Goal: Browse casually

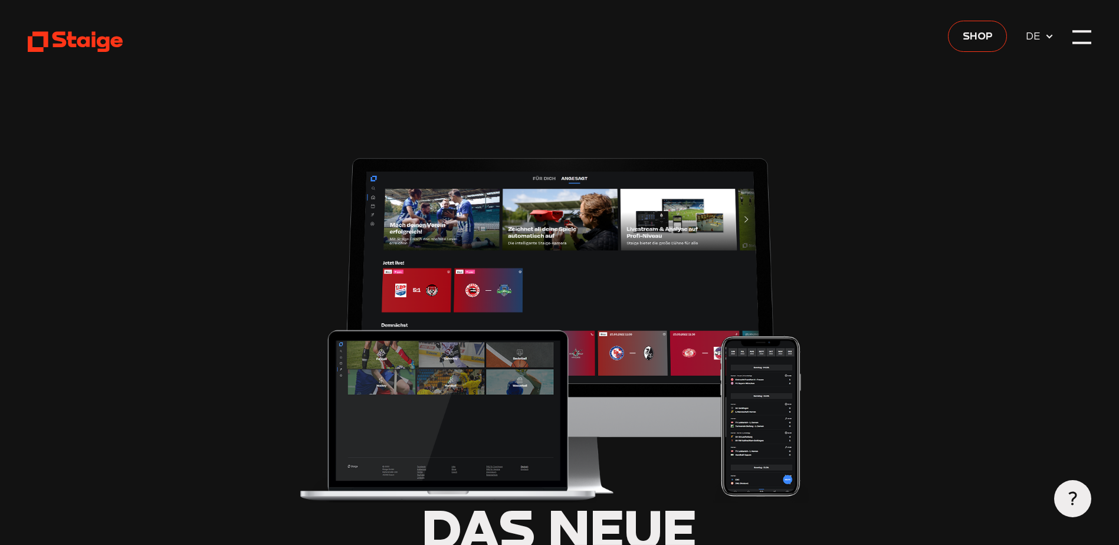
click at [99, 50] on use at bounding box center [75, 42] width 95 height 21
type input "0.8"
click at [99, 48] on icon at bounding box center [75, 41] width 95 height 23
click at [101, 41] on icon at bounding box center [75, 41] width 95 height 23
